Goal: Information Seeking & Learning: Learn about a topic

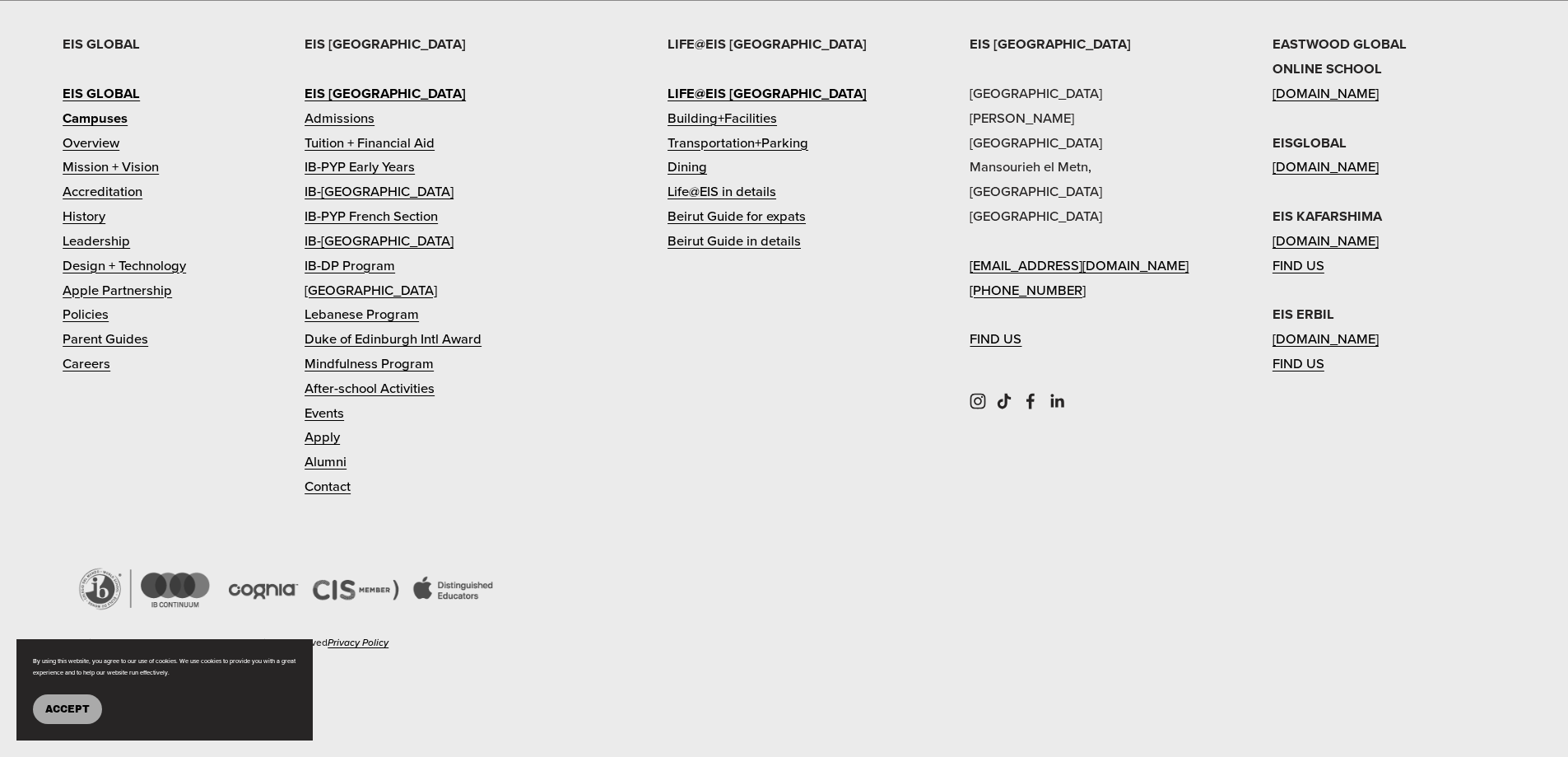
scroll to position [2167, 0]
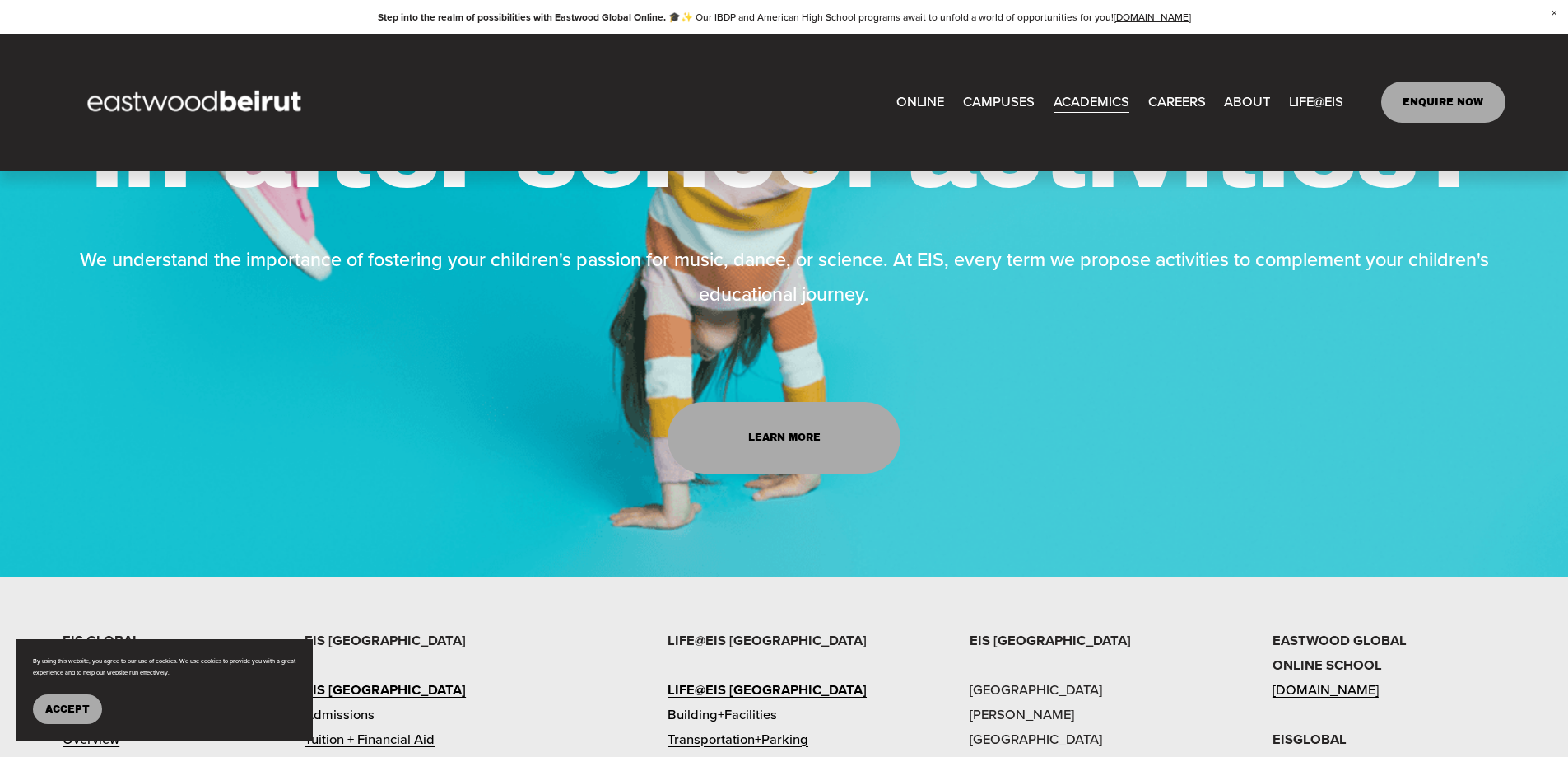
click at [792, 473] on link "Learn More" at bounding box center [783, 437] width 233 height 71
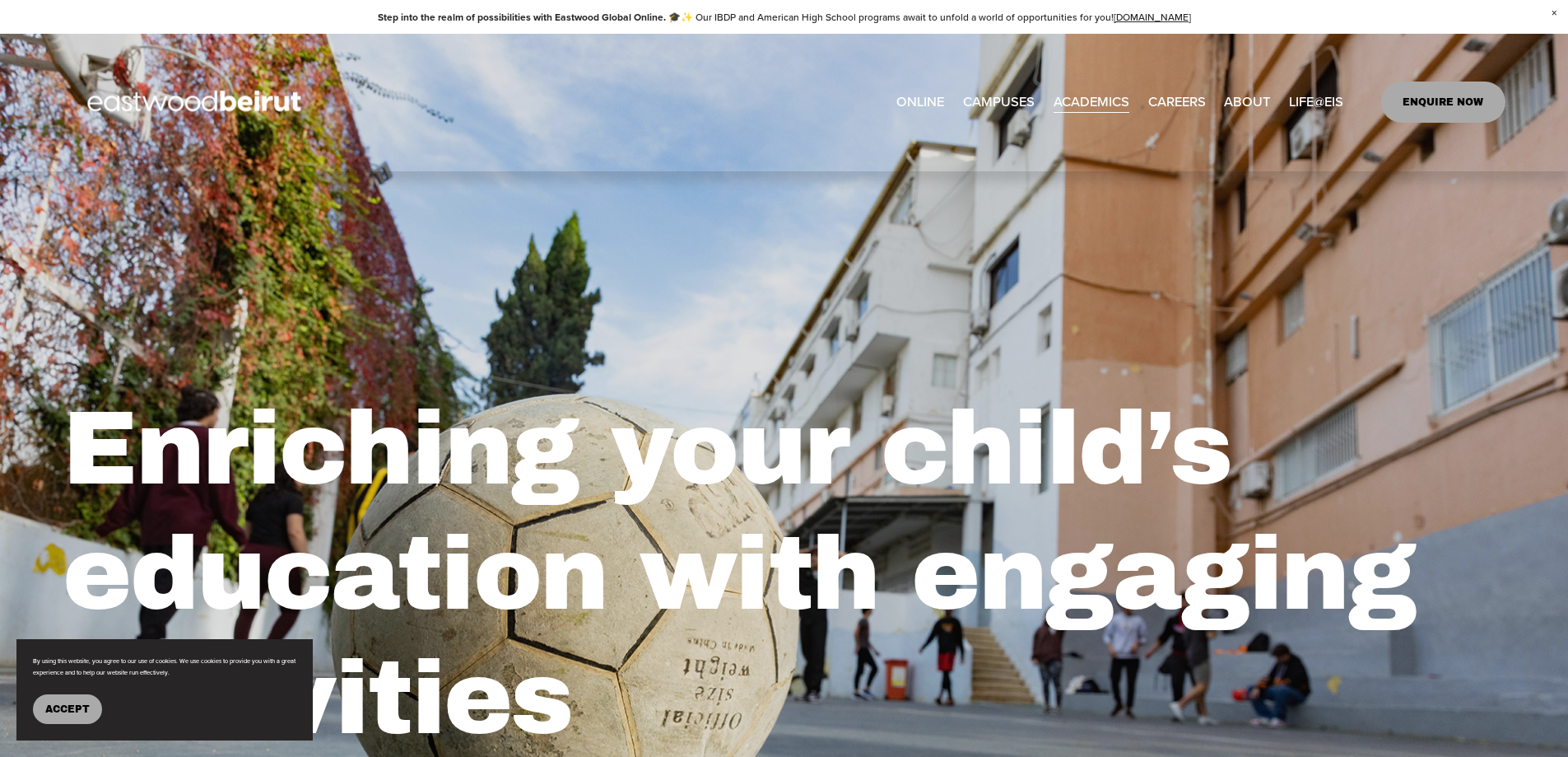
click at [0, 0] on span "Tuition & Financial Aid" at bounding box center [0, 0] width 0 height 0
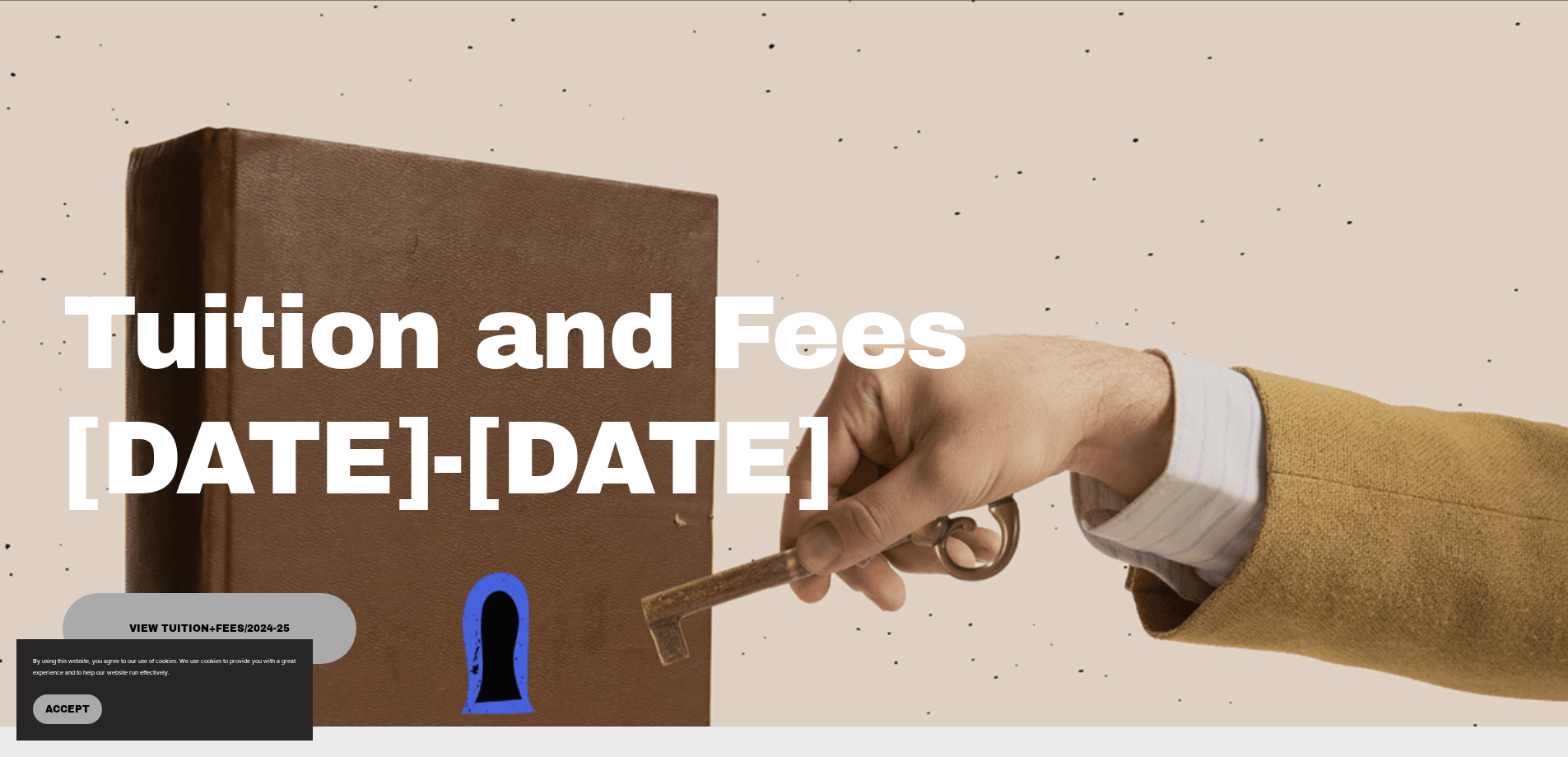
scroll to position [329, 0]
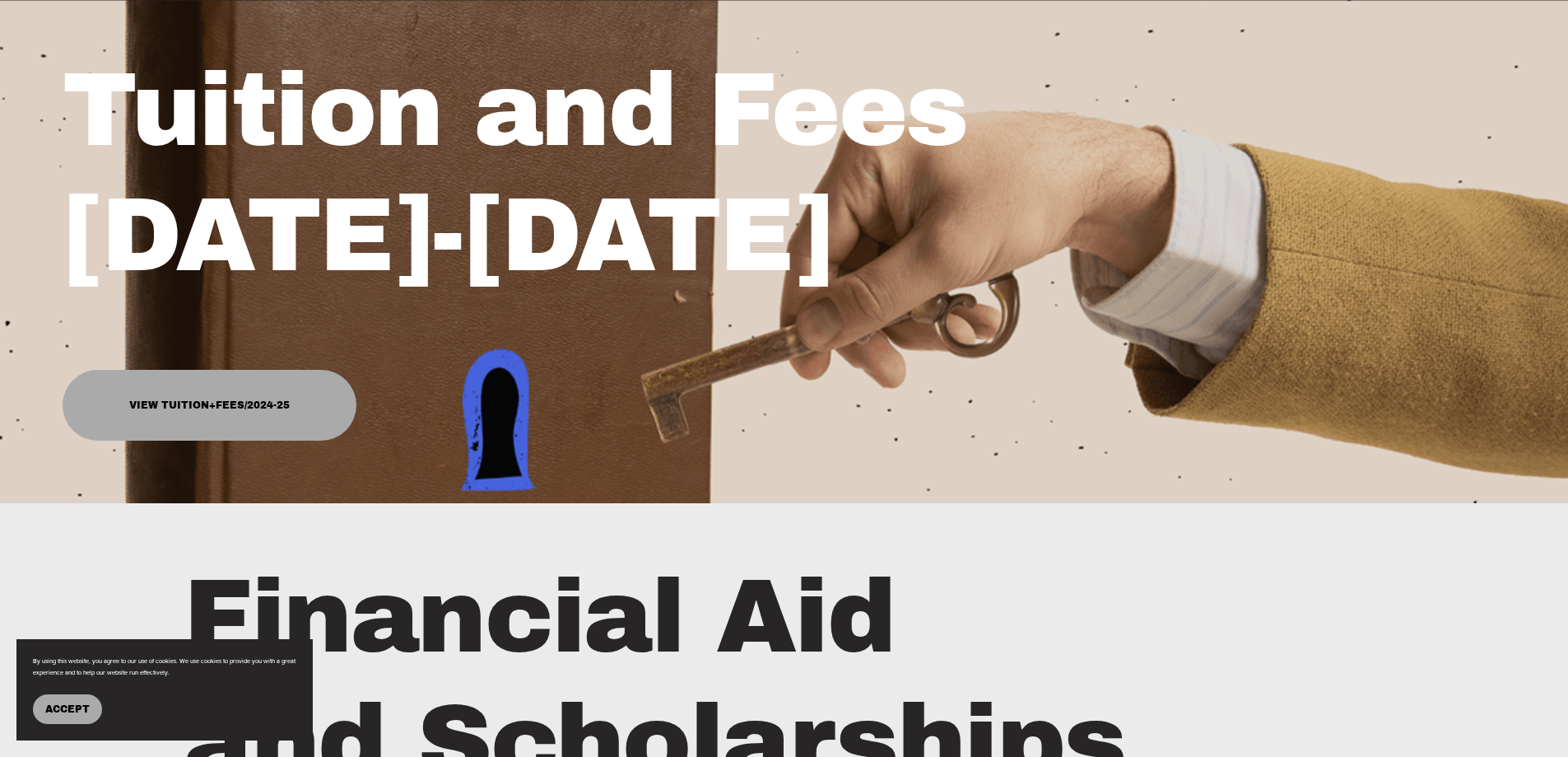
click at [232, 406] on link "View Tuition+Fees/2024-25" at bounding box center [209, 405] width 293 height 71
